Goal: Find specific page/section: Find specific page/section

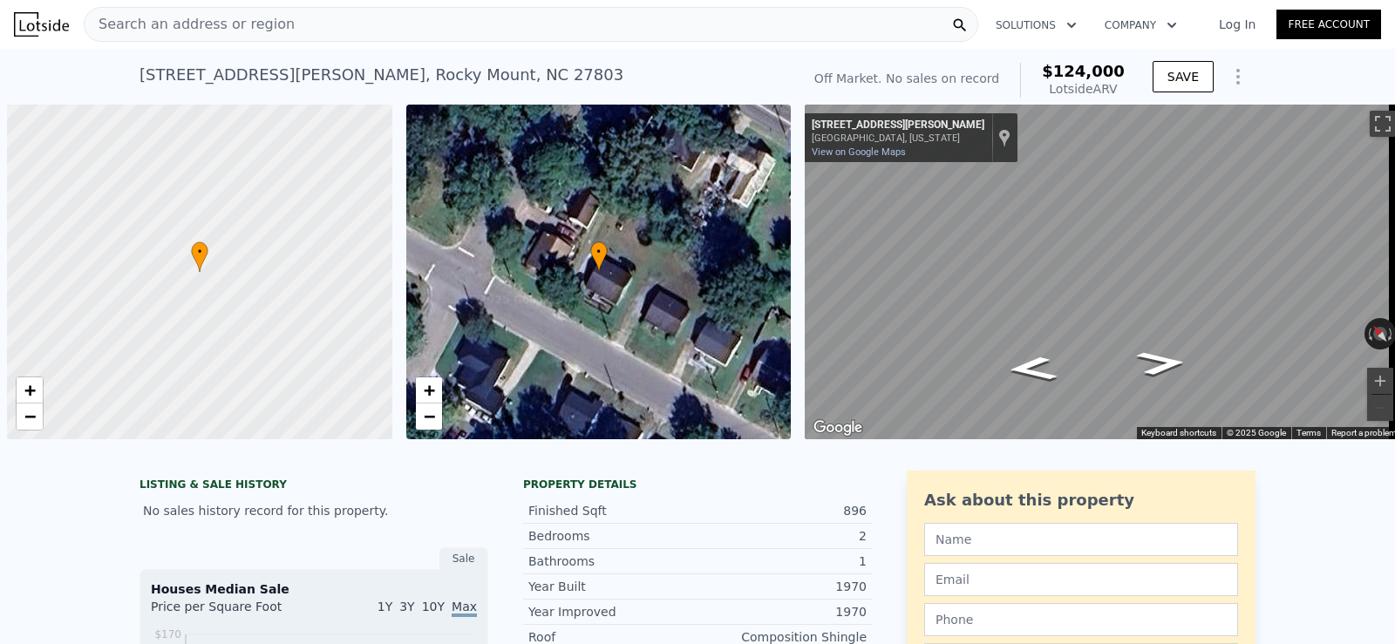
click at [960, 24] on icon at bounding box center [959, 25] width 17 height 17
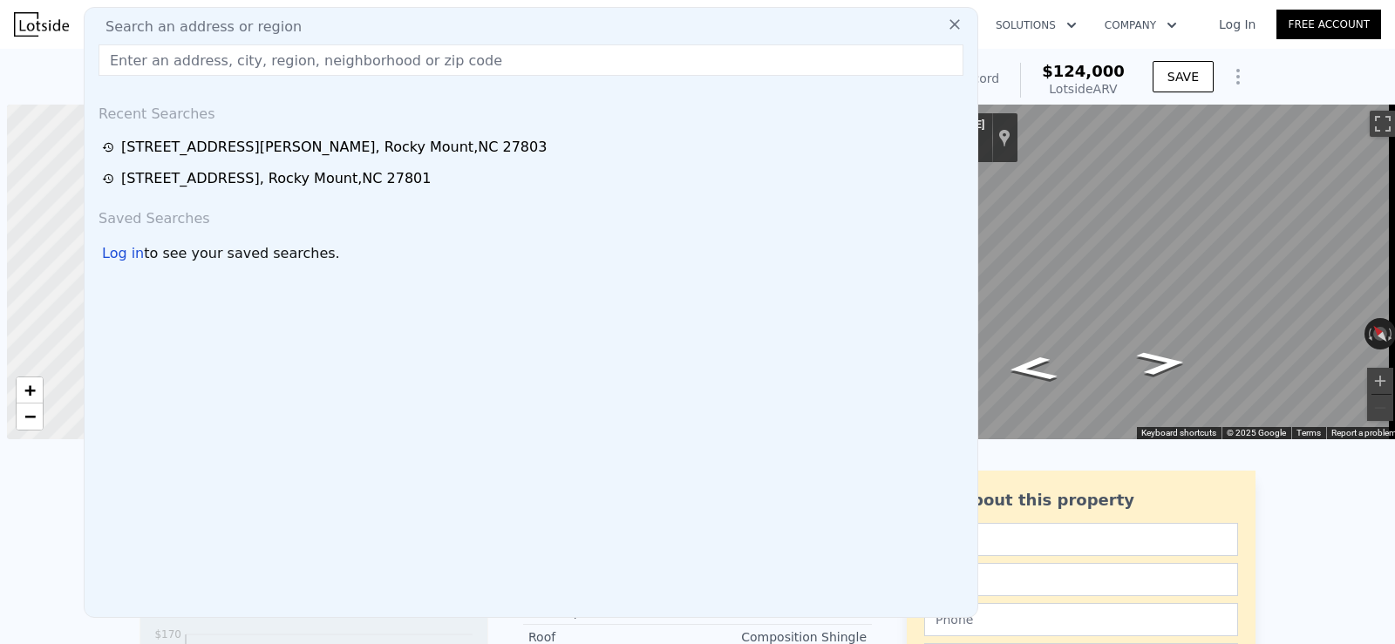
scroll to position [0, 7]
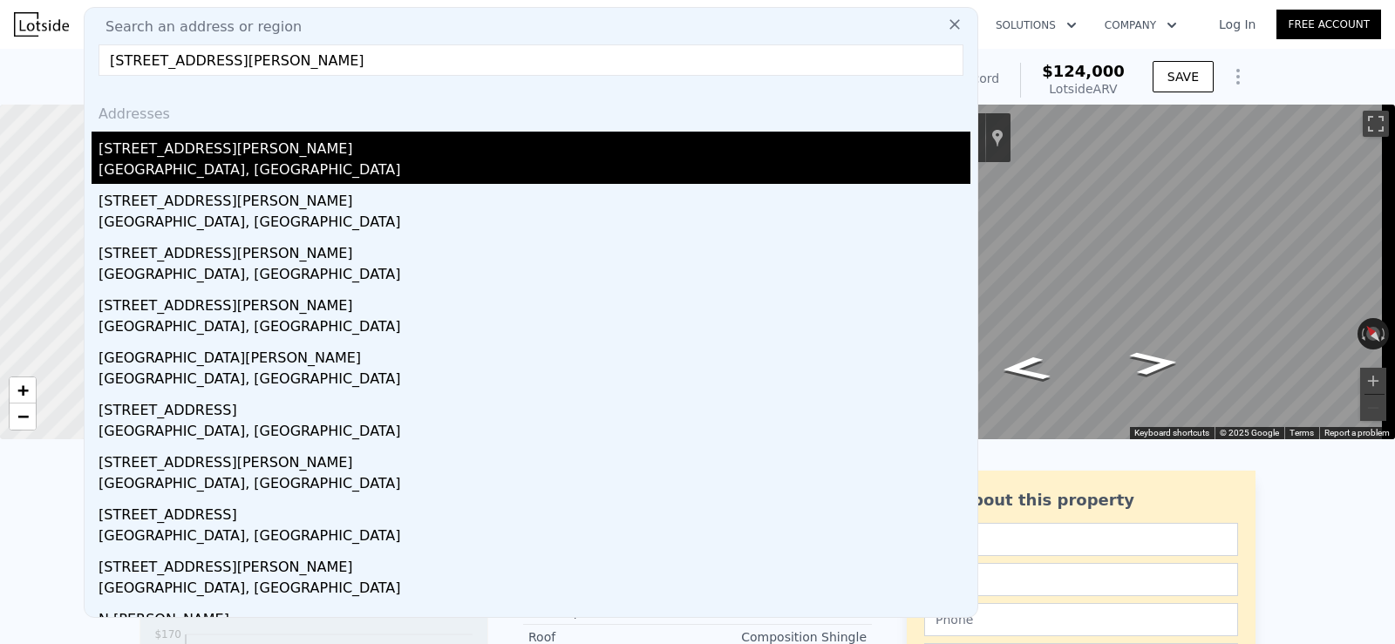
type input "[STREET_ADDRESS][PERSON_NAME]"
click at [247, 154] on div "[STREET_ADDRESS][PERSON_NAME]" at bounding box center [535, 146] width 872 height 28
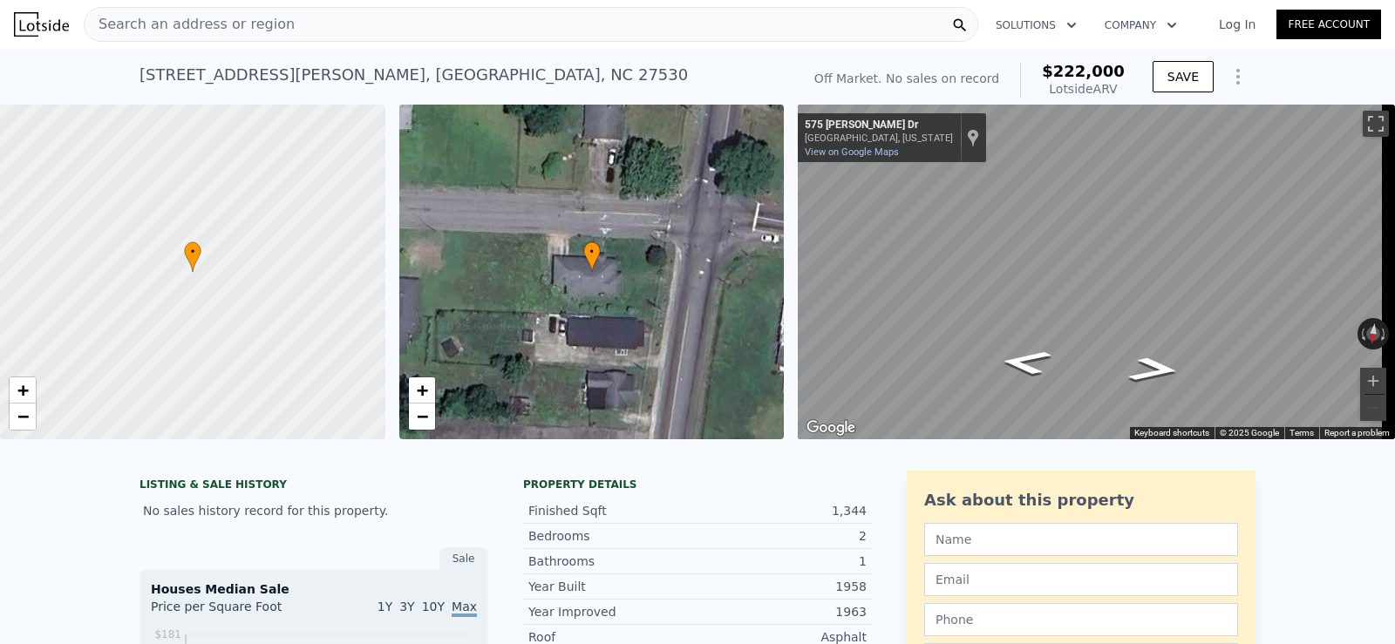
click at [341, 13] on div "Search an address or region" at bounding box center [531, 24] width 894 height 35
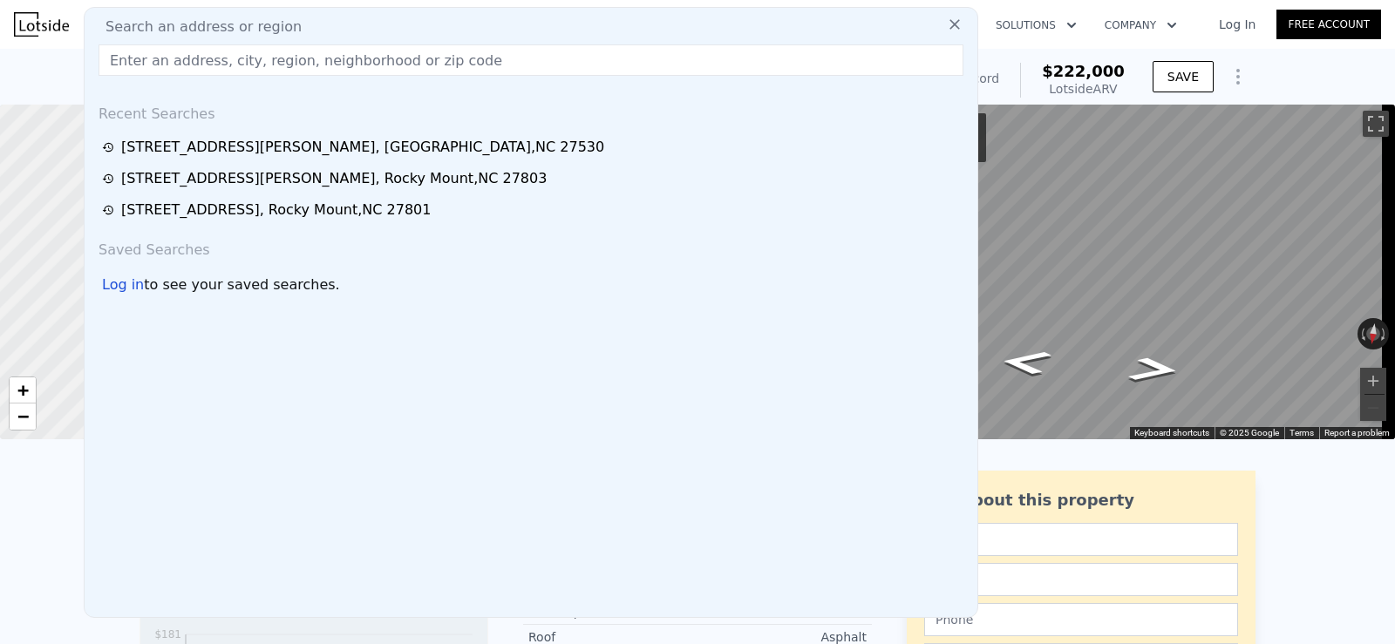
type input "[STREET_ADDRESS][PERSON_NAME]"
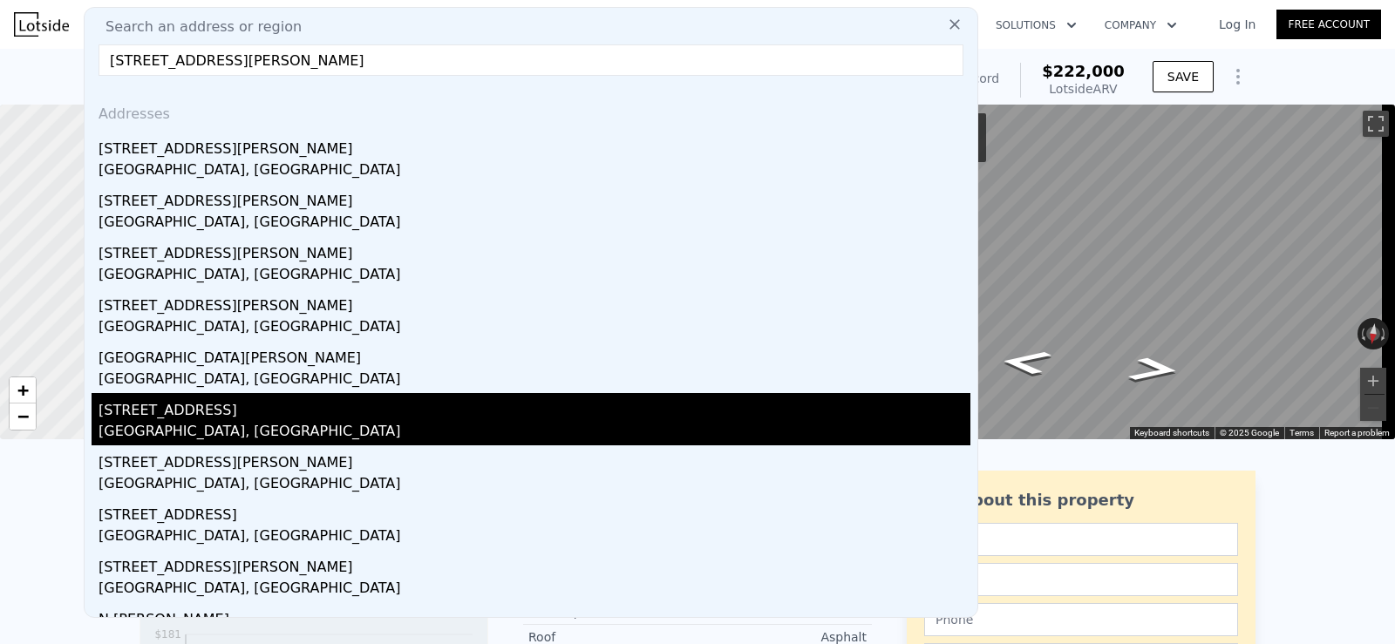
scroll to position [37, 0]
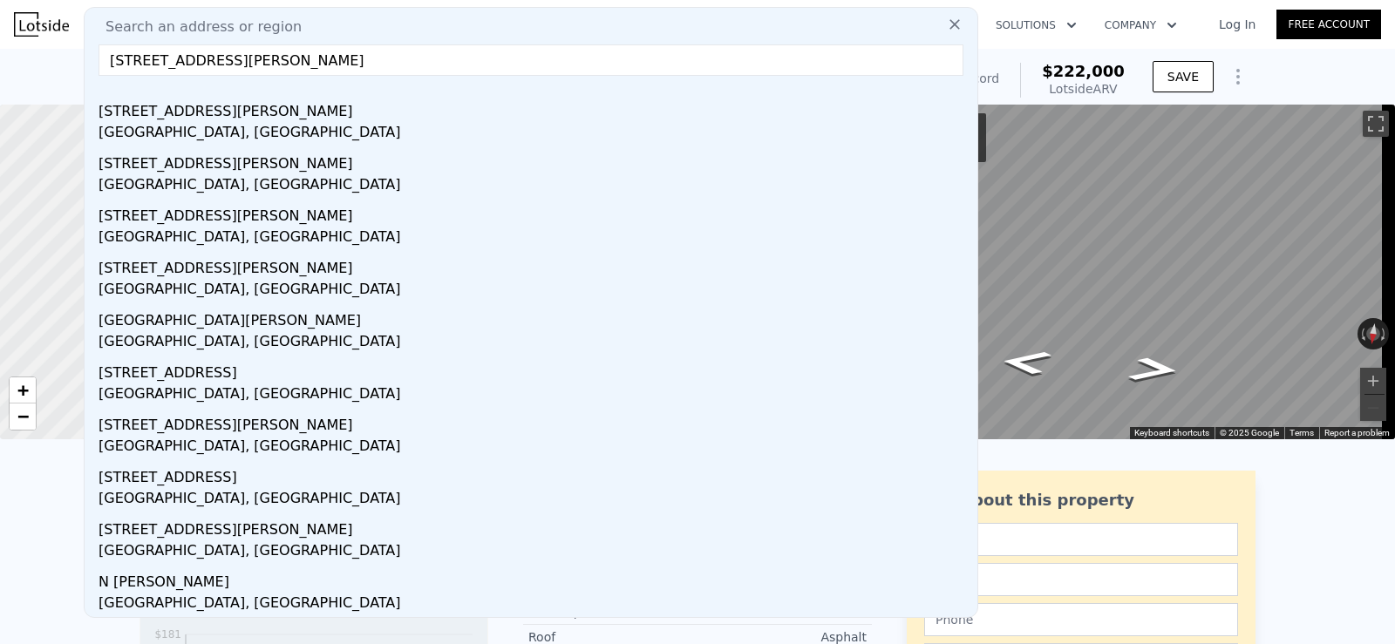
click at [1299, 73] on div "[STREET_ADDRESS][PERSON_NAME] No sales on record (~ARV $222k ) Off Market. No s…" at bounding box center [697, 77] width 1395 height 56
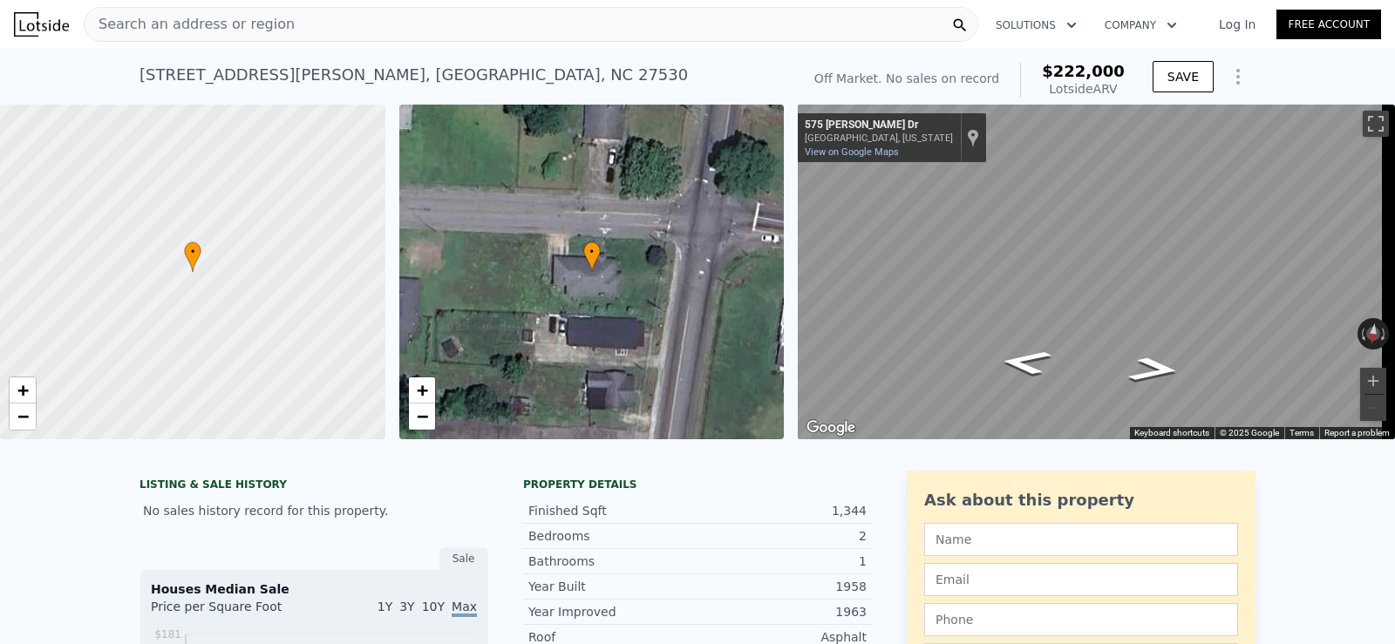
click at [826, 35] on div "Search an address or region" at bounding box center [531, 24] width 894 height 35
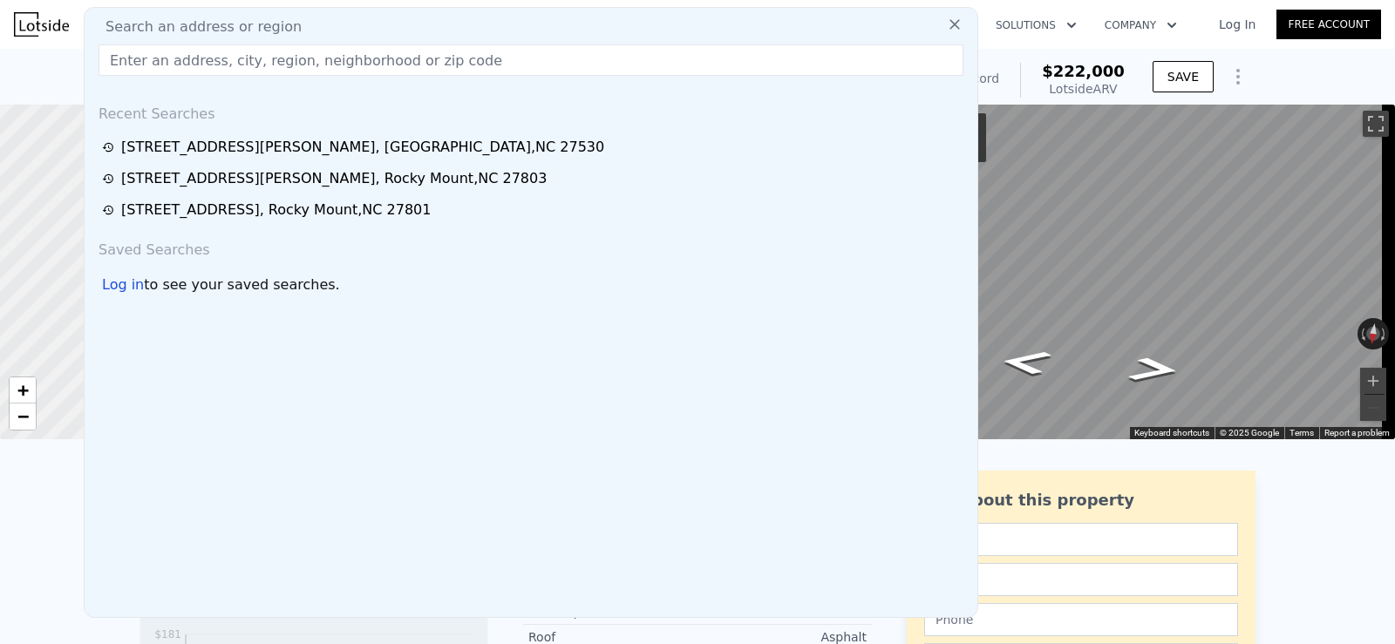
click at [772, 320] on div "Recent Searches [STREET_ADDRESS][PERSON_NAME] [STREET_ADDRESS][PERSON_NAME] [ST…" at bounding box center [531, 353] width 893 height 527
